Goal: Task Accomplishment & Management: Manage account settings

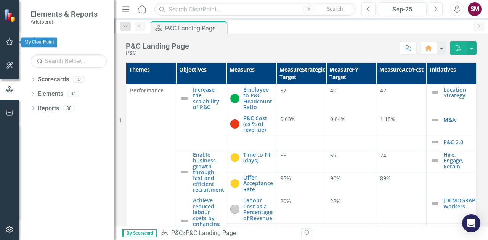
click at [11, 43] on icon "button" at bounding box center [10, 42] width 8 height 6
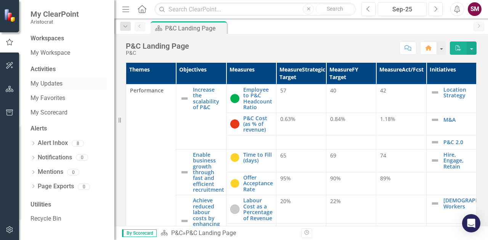
click at [55, 82] on link "My Updates" at bounding box center [68, 84] width 76 height 9
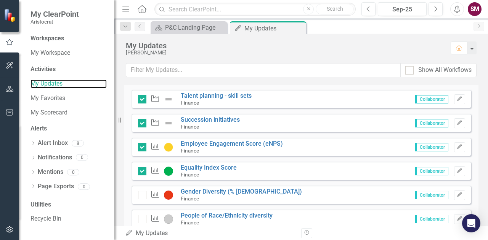
scroll to position [376, 0]
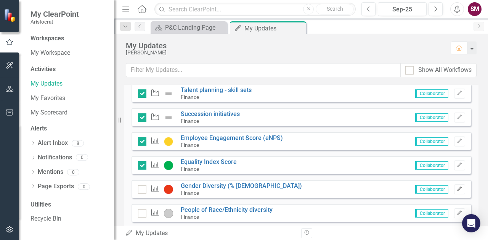
click at [454, 192] on button "Edit" at bounding box center [459, 190] width 11 height 10
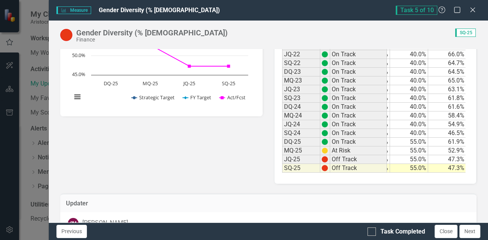
scroll to position [0, 36]
click at [437, 159] on td "47.3%" at bounding box center [446, 159] width 38 height 9
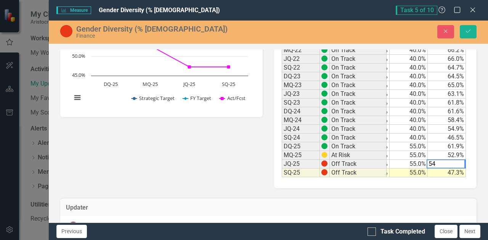
scroll to position [0, 35]
type textarea "53.8"
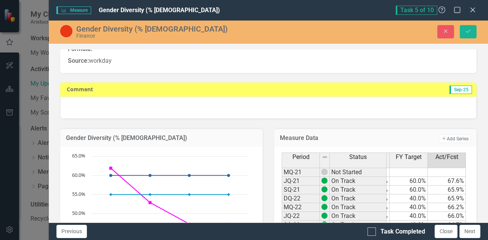
scroll to position [0, 0]
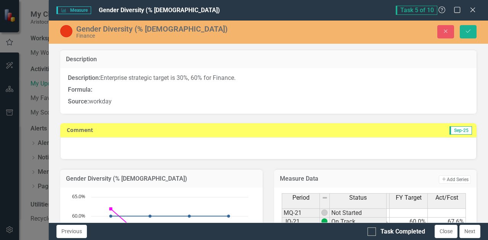
click at [122, 141] on div at bounding box center [268, 149] width 416 height 22
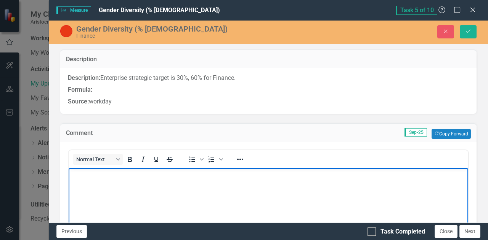
click at [88, 178] on p "Rich Text Area. Press ALT-0 for help." at bounding box center [268, 174] width 396 height 9
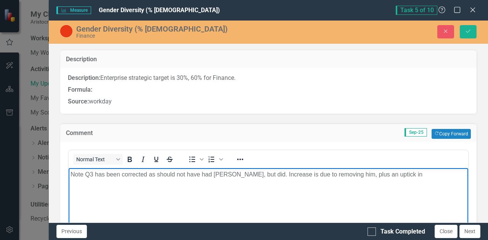
click at [391, 174] on p "Note Q3 has been corrected as should not have had [PERSON_NAME], but did. Incre…" at bounding box center [268, 174] width 396 height 9
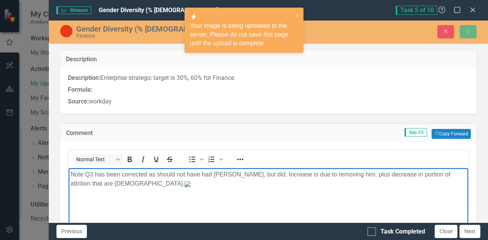
scroll to position [148, 0]
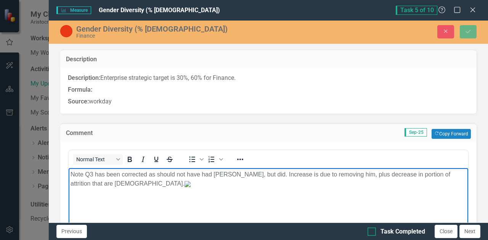
click at [372, 231] on input "Task Completed" at bounding box center [369, 230] width 5 height 5
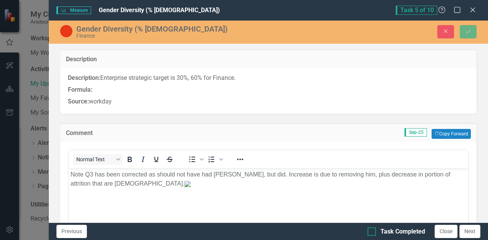
checkbox input "true"
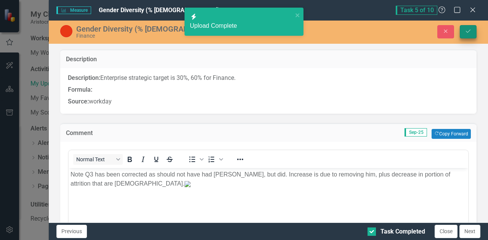
scroll to position [0, 0]
click at [467, 33] on icon "Save" at bounding box center [468, 31] width 7 height 5
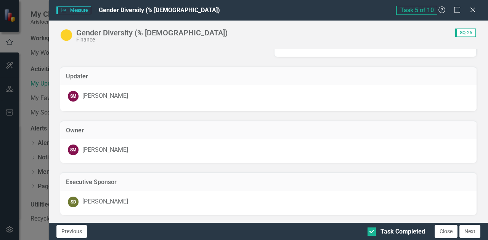
scroll to position [0, 36]
click at [468, 231] on button "Next" at bounding box center [469, 231] width 21 height 13
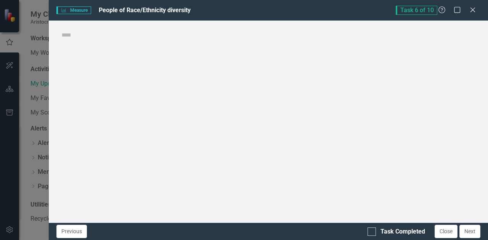
checkbox input "true"
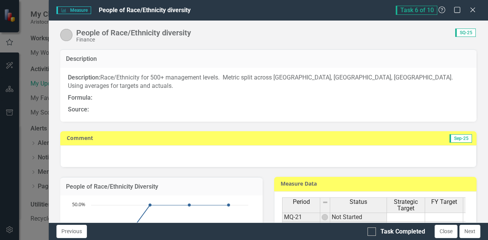
click at [85, 146] on div at bounding box center [268, 157] width 416 height 22
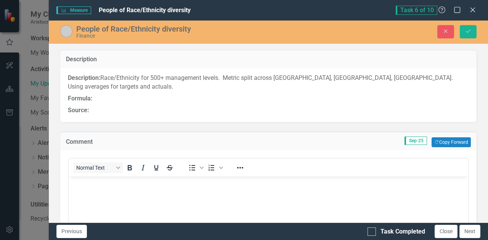
scroll to position [0, 0]
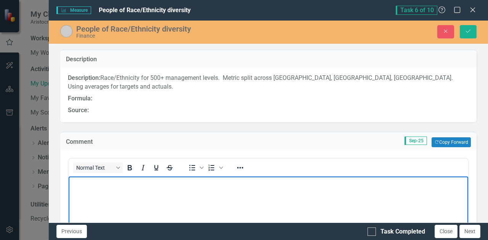
click at [79, 190] on body "Rich Text Area. Press ALT-0 for help." at bounding box center [268, 234] width 399 height 114
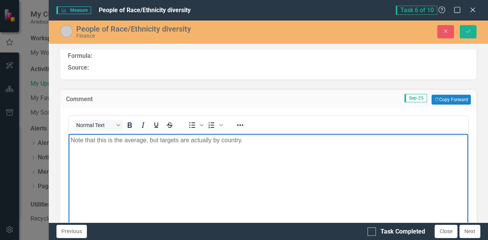
scroll to position [41, 0]
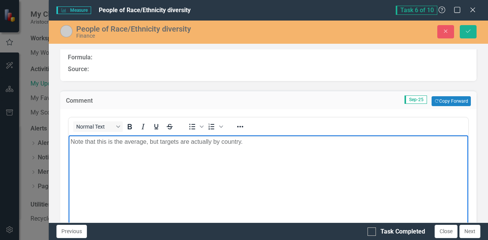
click at [275, 144] on p "Note that this is the average, but targets are actually by country." at bounding box center [268, 142] width 396 height 9
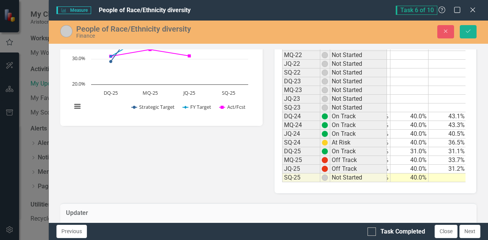
scroll to position [0, 36]
click at [444, 174] on td at bounding box center [446, 178] width 38 height 9
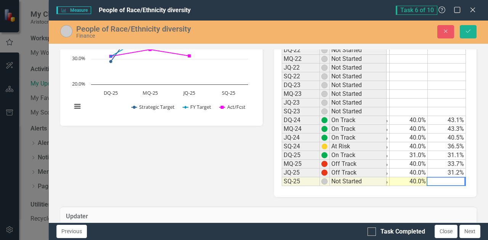
scroll to position [0, 35]
type textarea "31.4"
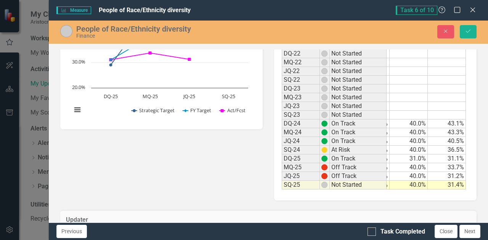
scroll to position [383, 0]
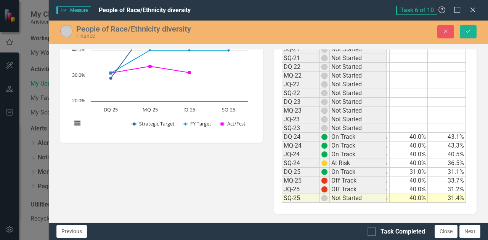
click at [372, 230] on input "Task Completed" at bounding box center [369, 230] width 5 height 5
checkbox input "true"
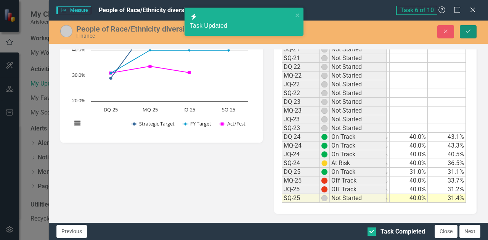
click at [468, 33] on icon "Save" at bounding box center [468, 31] width 7 height 5
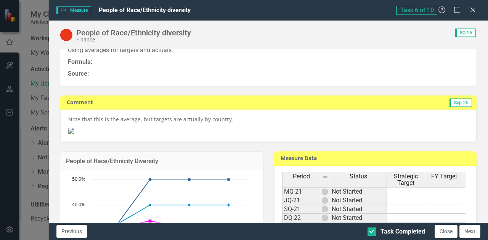
scroll to position [35, 0]
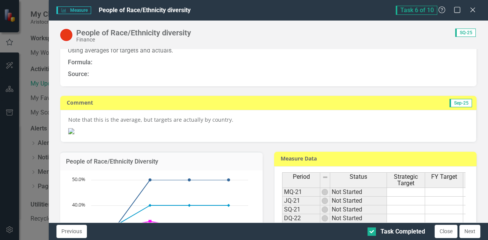
click at [241, 116] on p "Note that this is the average, but targets are actually by country." at bounding box center [268, 120] width 400 height 9
click at [233, 116] on p "Note that this is the average, but targets are actually by country." at bounding box center [268, 120] width 400 height 9
click at [469, 232] on button "Next" at bounding box center [469, 231] width 21 height 13
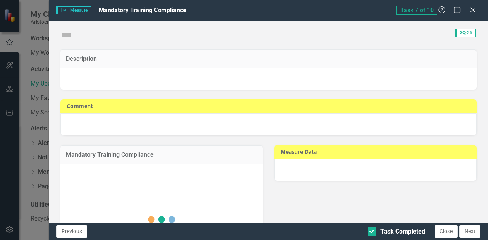
checkbox input "true"
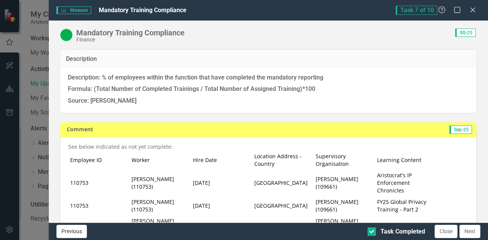
click at [77, 232] on button "Previous" at bounding box center [71, 231] width 30 height 13
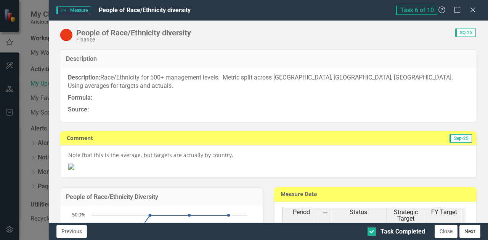
click at [472, 234] on button "Next" at bounding box center [469, 231] width 21 height 13
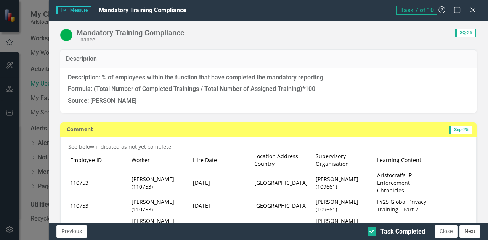
click at [470, 230] on button "Next" at bounding box center [469, 231] width 21 height 13
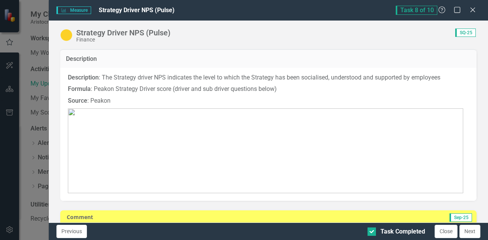
click at [470, 230] on button "Next" at bounding box center [469, 231] width 21 height 13
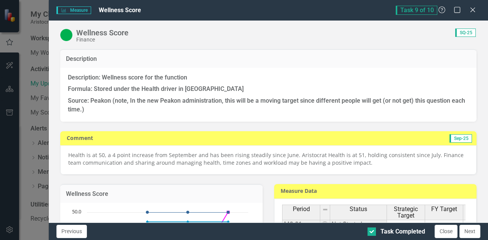
click at [470, 230] on button "Next" at bounding box center [469, 231] width 21 height 13
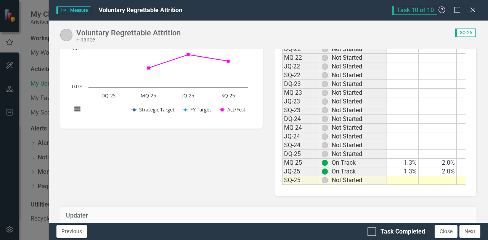
scroll to position [0, 6]
click at [405, 181] on td at bounding box center [399, 180] width 38 height 9
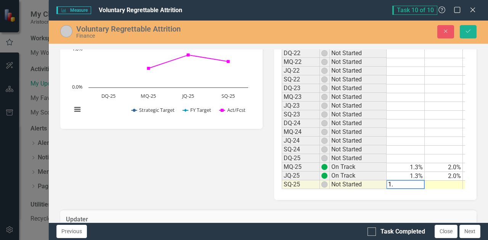
scroll to position [0, 0]
type textarea "1.3"
type textarea "1.76"
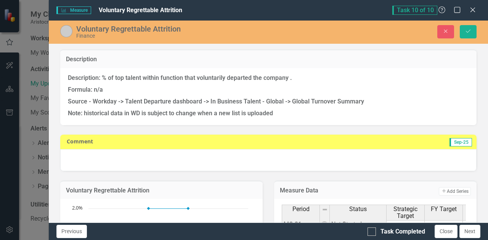
scroll to position [0, 35]
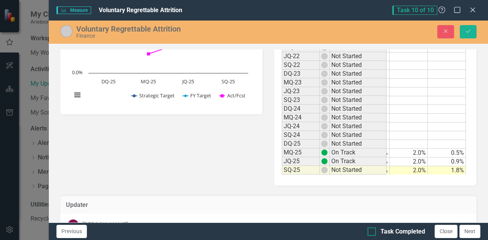
click at [370, 232] on input "Task Completed" at bounding box center [369, 230] width 5 height 5
checkbox input "true"
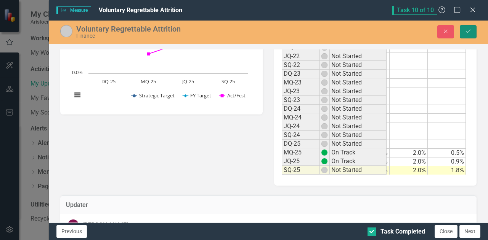
click at [463, 35] on button "Save" at bounding box center [468, 31] width 17 height 13
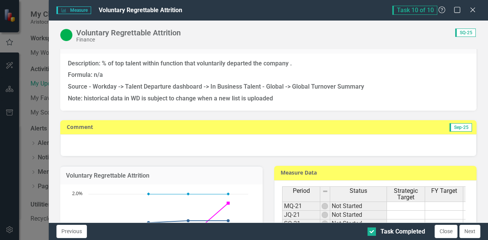
scroll to position [14, 0]
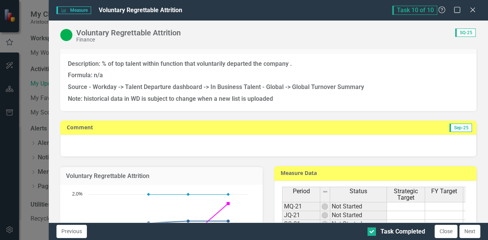
click at [80, 147] on div at bounding box center [268, 146] width 416 height 22
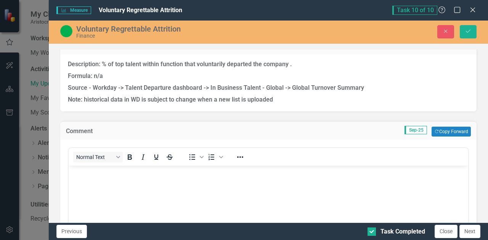
scroll to position [0, 0]
click at [77, 176] on p "Rich Text Area. Press ALT-0 for help." at bounding box center [268, 172] width 396 height 9
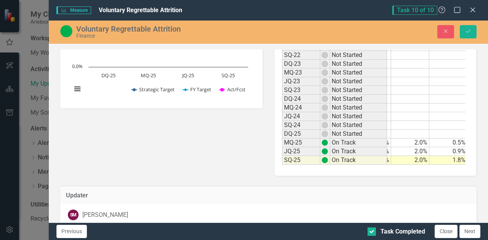
scroll to position [0, 36]
click at [467, 31] on icon "Save" at bounding box center [468, 31] width 7 height 5
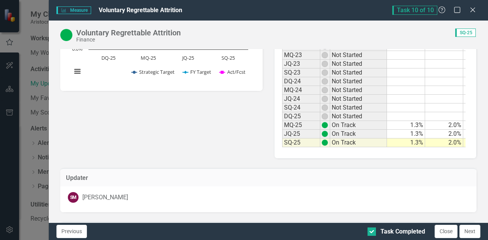
scroll to position [236, 0]
click at [447, 231] on button "Close" at bounding box center [445, 231] width 23 height 13
checkbox input "true"
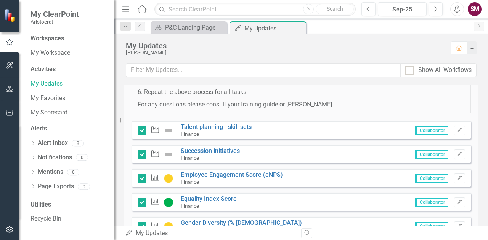
scroll to position [0, 0]
